Goal: Browse casually

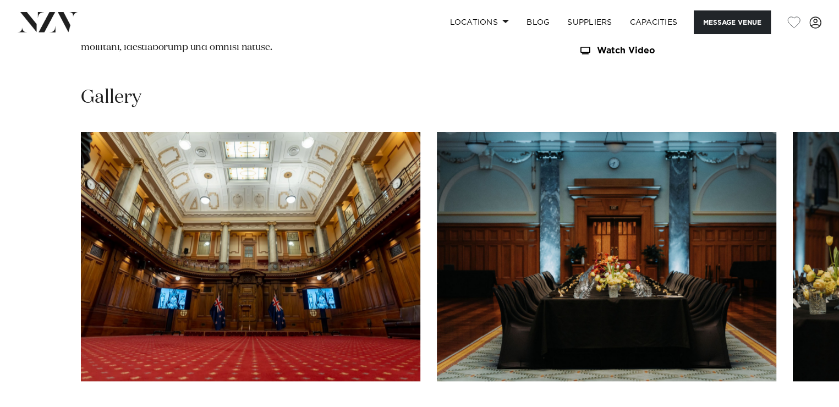
scroll to position [1101, 0]
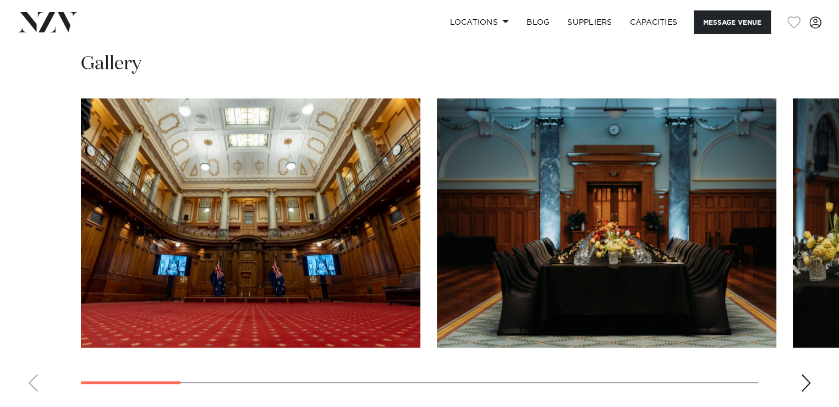
click at [808, 374] on div "Next slide" at bounding box center [806, 383] width 11 height 18
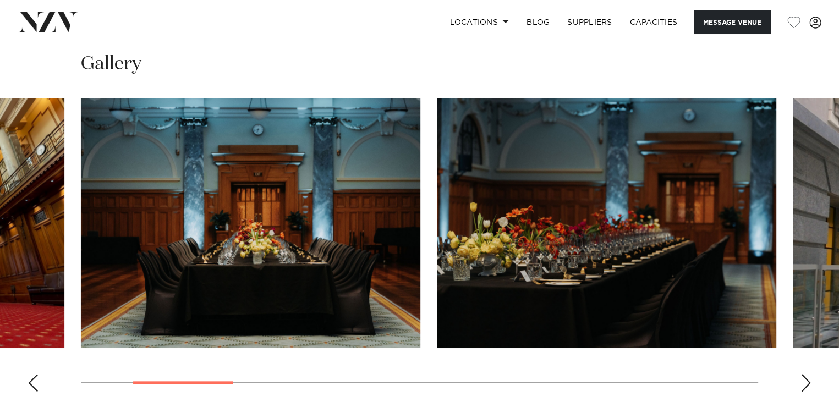
click at [808, 374] on div "Next slide" at bounding box center [806, 383] width 11 height 18
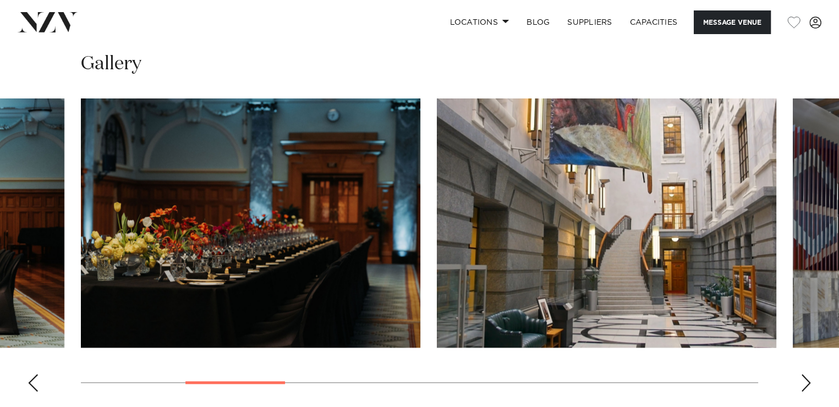
click at [808, 374] on div "Next slide" at bounding box center [806, 383] width 11 height 18
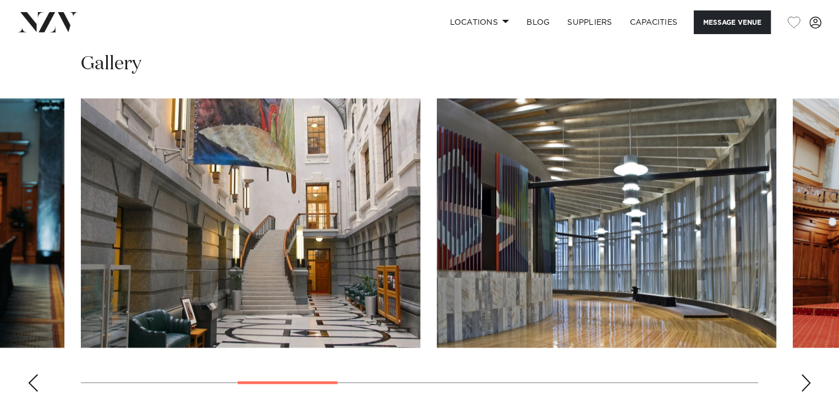
click at [808, 374] on div "Next slide" at bounding box center [806, 383] width 11 height 18
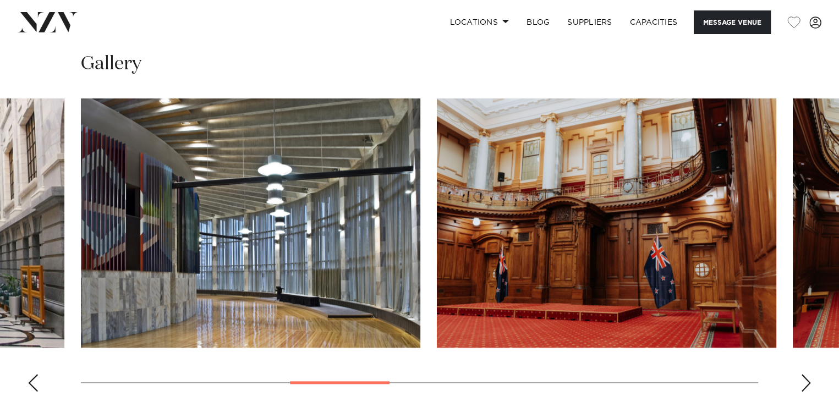
click at [808, 374] on div "Next slide" at bounding box center [806, 383] width 11 height 18
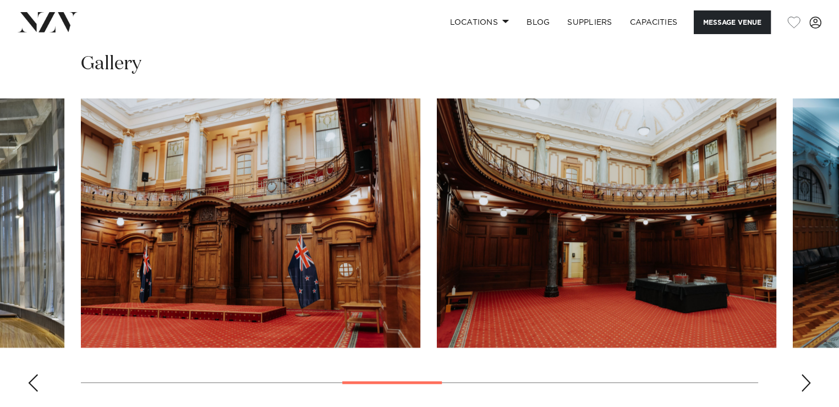
click at [808, 374] on div "Next slide" at bounding box center [806, 383] width 11 height 18
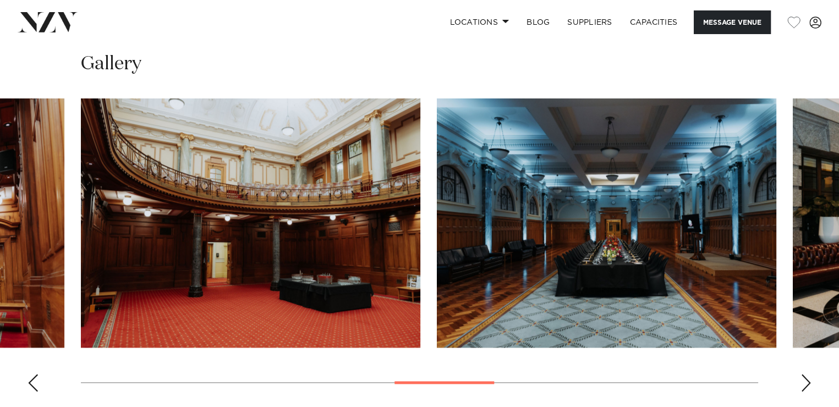
click at [808, 374] on div "Next slide" at bounding box center [806, 383] width 11 height 18
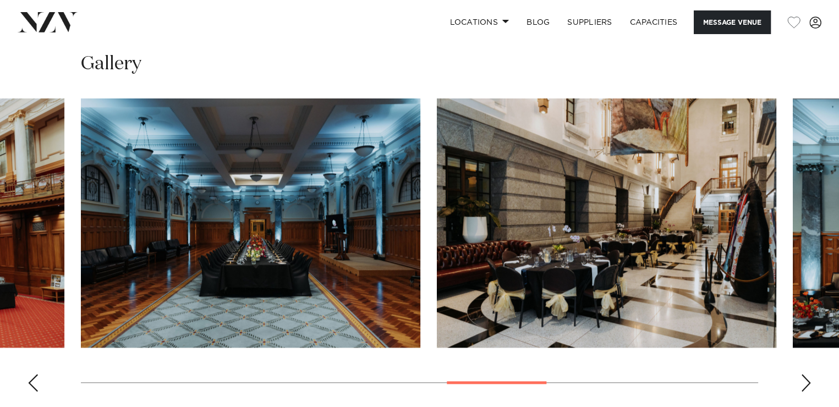
click at [808, 374] on div "Next slide" at bounding box center [806, 383] width 11 height 18
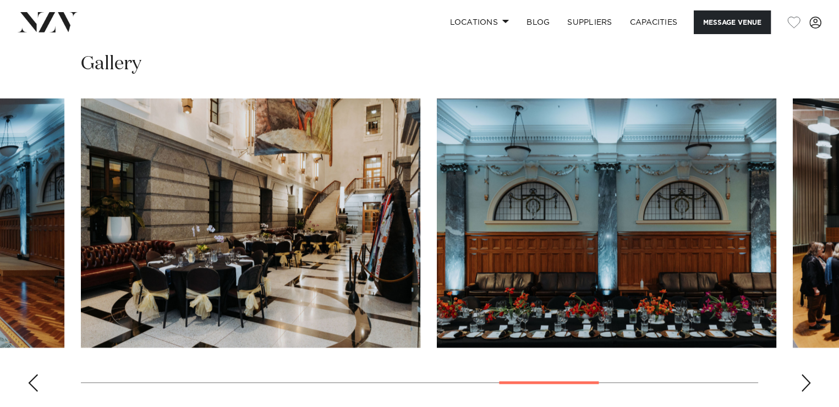
click at [808, 374] on div "Next slide" at bounding box center [806, 383] width 11 height 18
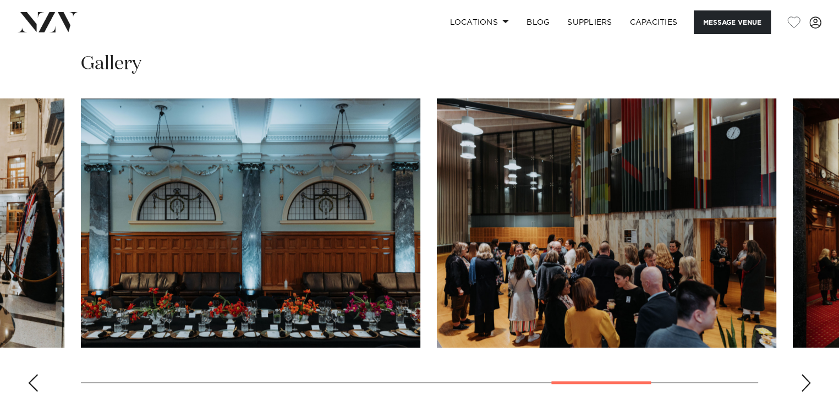
click at [808, 374] on div "Next slide" at bounding box center [806, 383] width 11 height 18
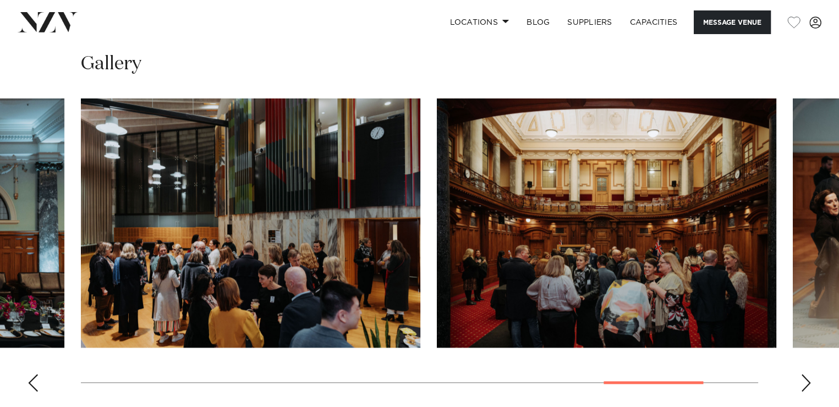
click at [808, 374] on div "Next slide" at bounding box center [806, 383] width 11 height 18
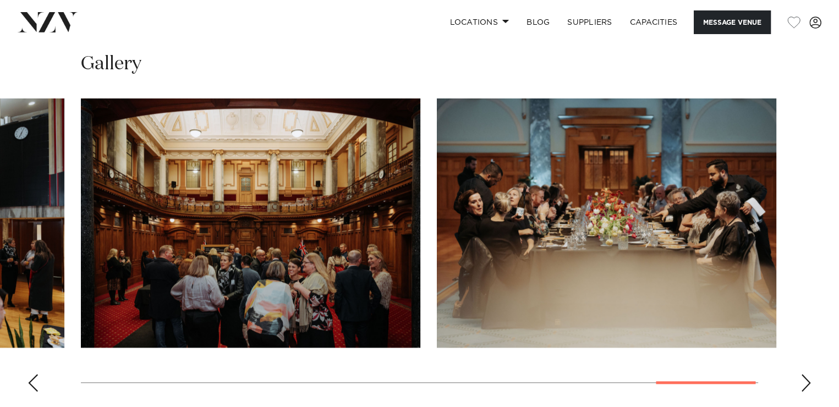
click at [808, 374] on div "Next slide" at bounding box center [806, 383] width 11 height 18
